Goal: Find specific page/section: Find specific page/section

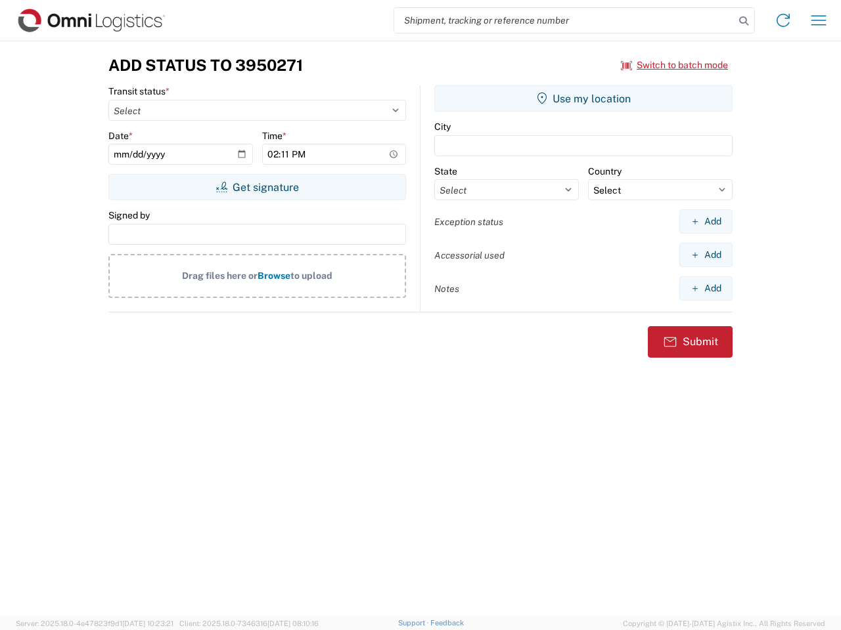
click at [564, 20] on input "search" at bounding box center [564, 20] width 340 height 25
click at [743, 21] on icon at bounding box center [743, 21] width 18 height 18
click at [783, 20] on icon at bounding box center [782, 20] width 21 height 21
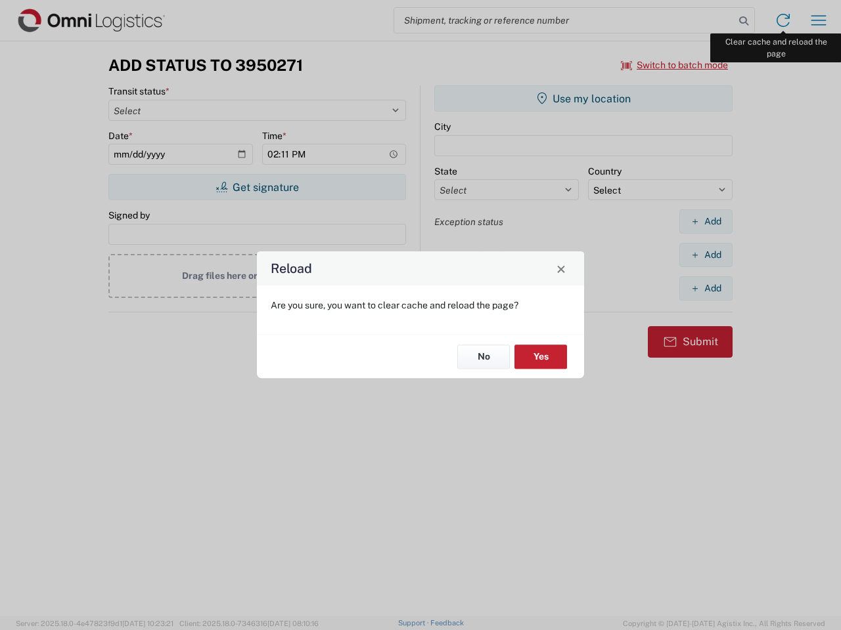
click at [818, 20] on div "Reload Are you sure, you want to clear cache and reload the page? No Yes" at bounding box center [420, 315] width 841 height 630
click at [674, 65] on div "Reload Are you sure, you want to clear cache and reload the page? No Yes" at bounding box center [420, 315] width 841 height 630
click at [257, 187] on div "Reload Are you sure, you want to clear cache and reload the page? No Yes" at bounding box center [420, 315] width 841 height 630
click at [583, 99] on div "Reload Are you sure, you want to clear cache and reload the page? No Yes" at bounding box center [420, 315] width 841 height 630
click at [705, 221] on div "Reload Are you sure, you want to clear cache and reload the page? No Yes" at bounding box center [420, 315] width 841 height 630
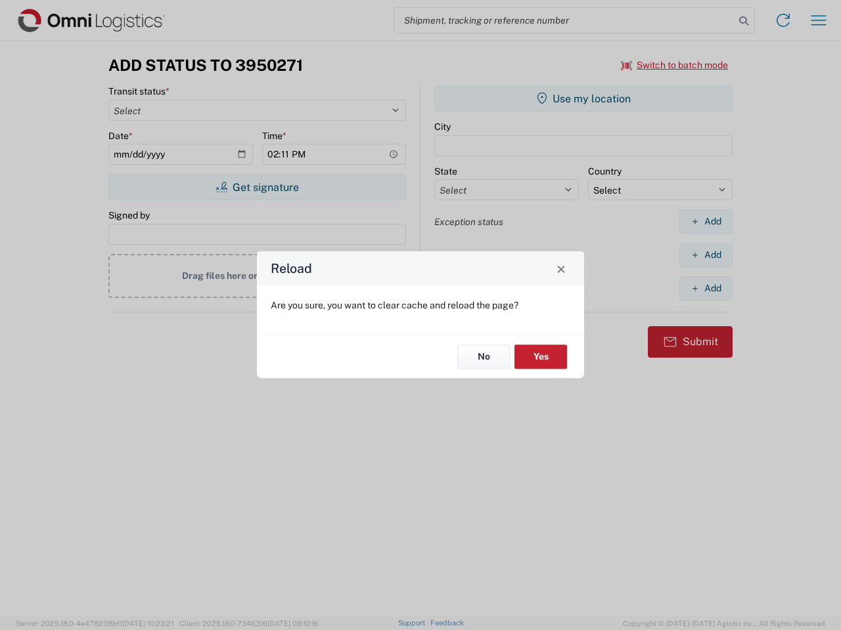
click at [705, 255] on div "Reload Are you sure, you want to clear cache and reload the page? No Yes" at bounding box center [420, 315] width 841 height 630
click at [705, 288] on div "Reload Are you sure, you want to clear cache and reload the page? No Yes" at bounding box center [420, 315] width 841 height 630
